Goal: Transaction & Acquisition: Purchase product/service

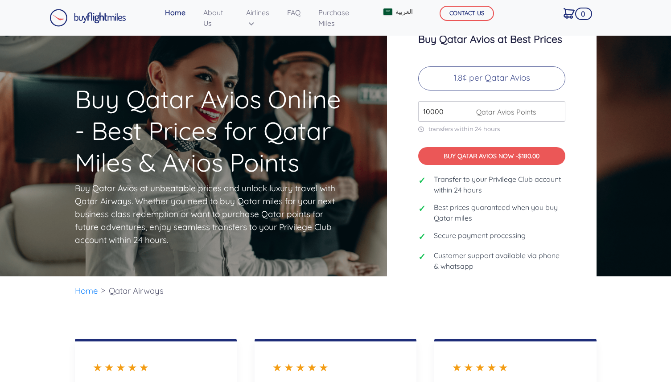
click at [520, 111] on span "Qatar Avios Points" at bounding box center [504, 112] width 65 height 11
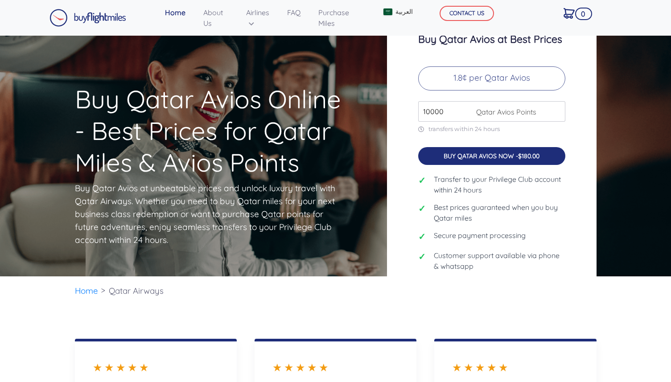
click at [501, 159] on button "BUY QATAR AVIOS NOW - $180.00" at bounding box center [491, 156] width 147 height 18
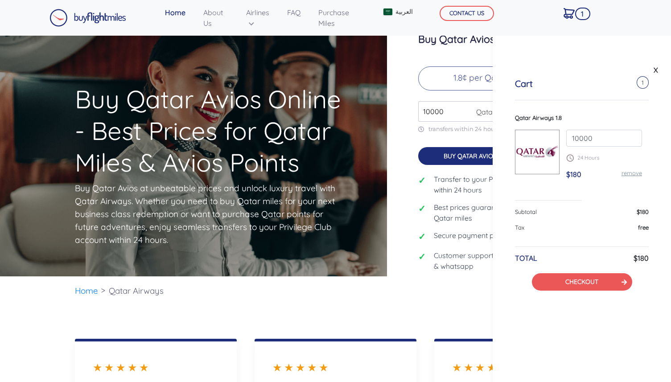
drag, startPoint x: 579, startPoint y: 138, endPoint x: 563, endPoint y: 138, distance: 16.1
click at [563, 138] on div "10000 24 Hours $180 remove" at bounding box center [603, 158] width 89 height 57
click at [602, 198] on div "Qatar Airways 1.8 300000 24 Hours $180 remove" at bounding box center [582, 157] width 134 height 87
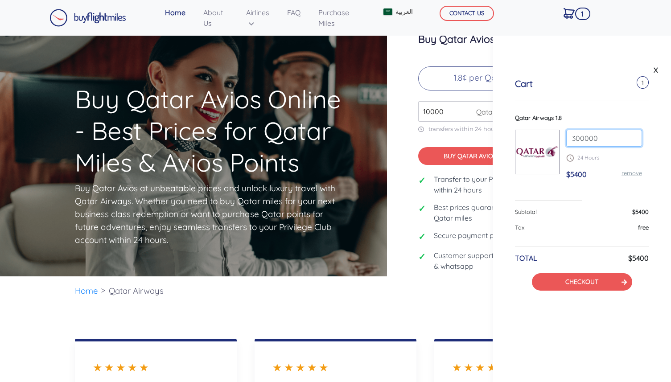
drag, startPoint x: 580, startPoint y: 139, endPoint x: 570, endPoint y: 138, distance: 10.3
click at [570, 138] on input "300000" at bounding box center [604, 138] width 76 height 17
type input "250000"
click at [587, 196] on div "Qatar Airways 1.8 250000 24 Hours $5400 remove" at bounding box center [582, 157] width 134 height 87
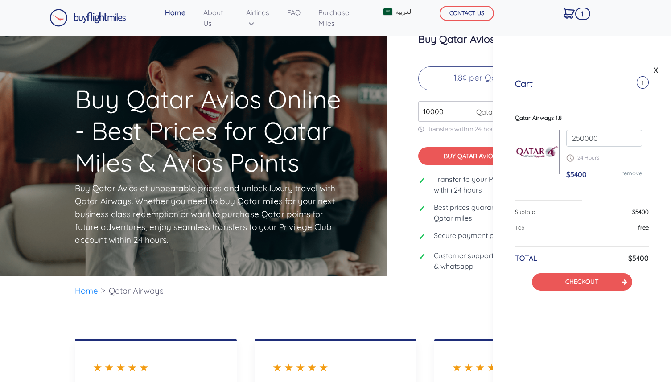
click at [587, 196] on div "Qatar Airways 1.8 250000 24 Hours $5400 remove" at bounding box center [582, 157] width 134 height 87
click at [587, 196] on div "Qatar Airways 1.8 250000 24 Hours $4500 remove" at bounding box center [582, 157] width 134 height 87
